Goal: Information Seeking & Learning: Find specific fact

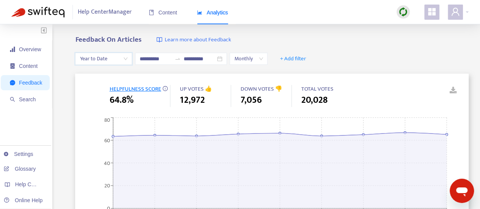
drag, startPoint x: 32, startPoint y: 54, endPoint x: 68, endPoint y: 62, distance: 37.0
click at [32, 53] on span "Overview" at bounding box center [26, 49] width 32 height 15
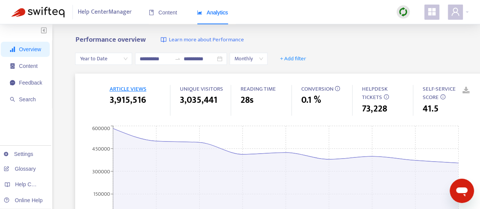
click at [263, 58] on span "Monthly" at bounding box center [248, 58] width 29 height 11
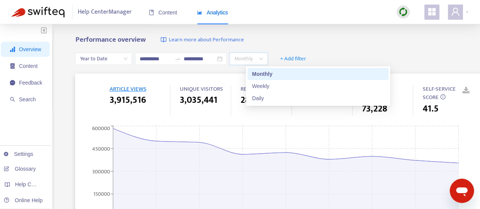
click at [335, 40] on div "Performance overview Learn more about Performance" at bounding box center [278, 40] width 406 height 9
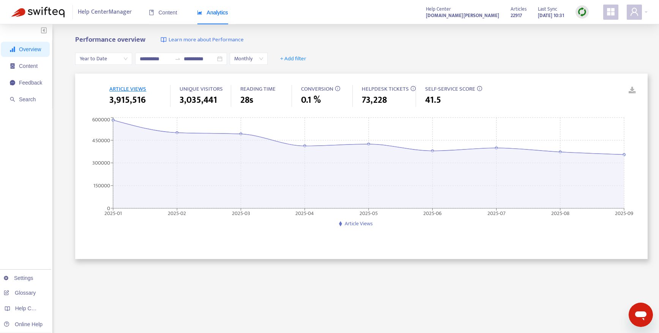
click at [365, 52] on div "**********" at bounding box center [361, 58] width 573 height 29
click at [34, 65] on span "Content" at bounding box center [28, 66] width 19 height 6
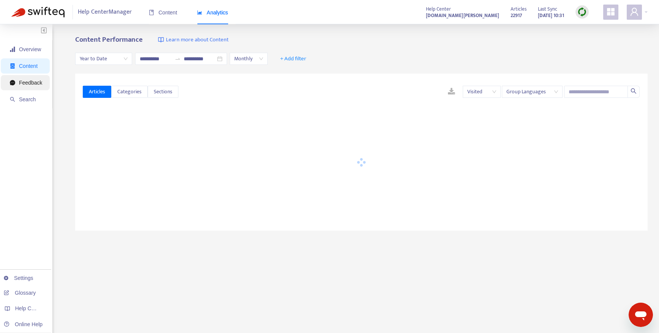
click at [21, 84] on span "Feedback" at bounding box center [30, 83] width 23 height 6
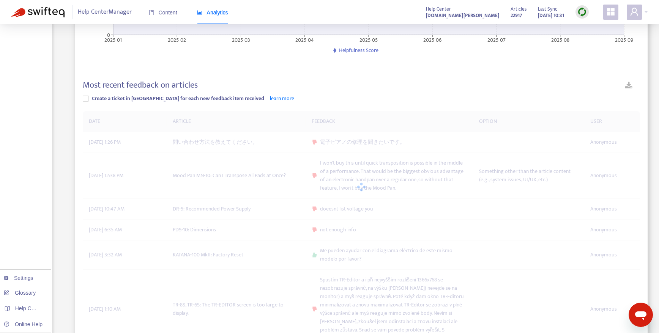
scroll to position [190, 0]
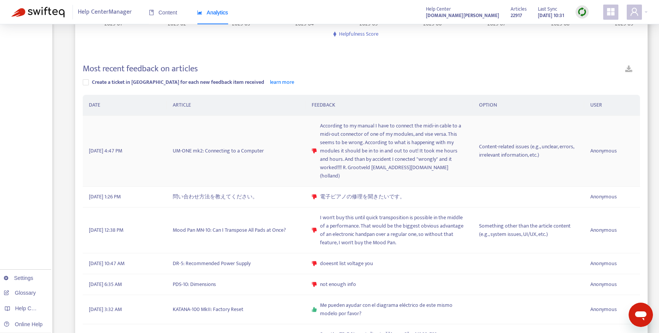
click at [329, 135] on span "According to my manual I have to connect the midi-in cable to a midi-out connec…" at bounding box center [393, 151] width 147 height 58
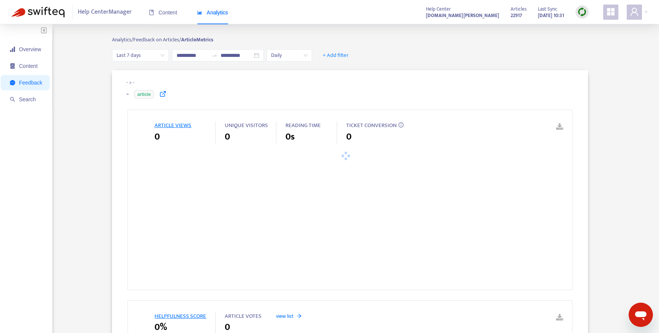
type input "**********"
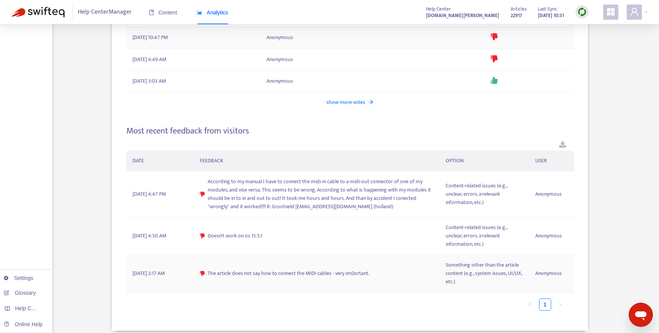
scroll to position [1063, 0]
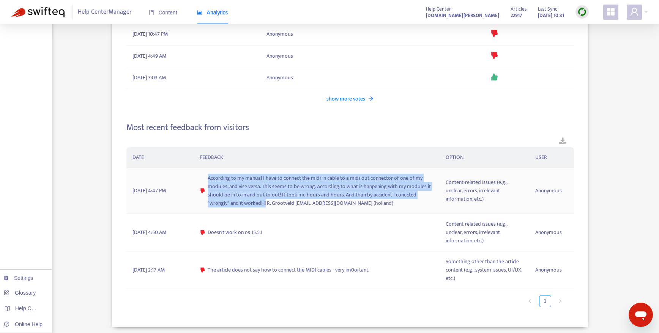
drag, startPoint x: 206, startPoint y: 177, endPoint x: 265, endPoint y: 207, distance: 66.1
click at [265, 207] on div "According to my manual I have to connect the midi-in cable to a midi-out connec…" at bounding box center [317, 190] width 234 height 33
copy span "According to my manual I have to connect the midi-in cable to a midi-out connec…"
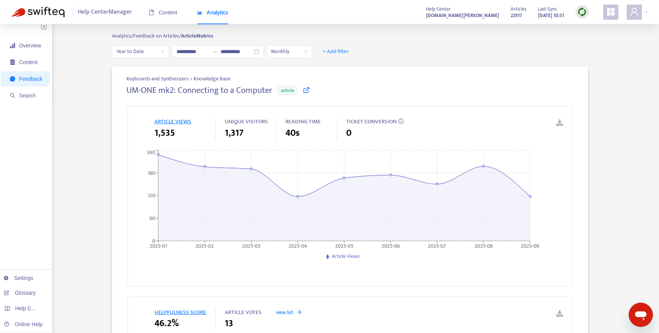
scroll to position [0, 0]
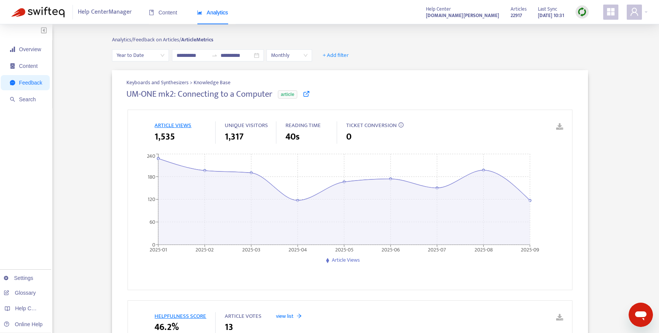
click at [304, 95] on icon at bounding box center [306, 93] width 7 height 7
